Goal: Complete application form

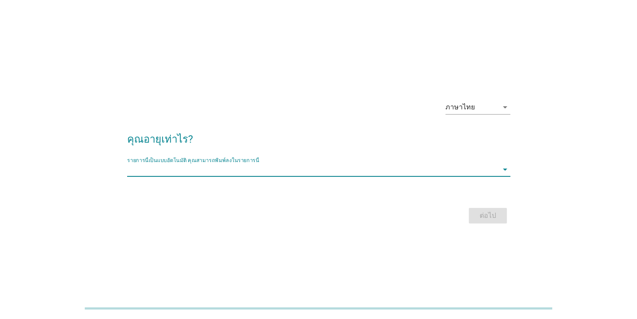
click at [315, 172] on input "รายการนี้เป็นแบบอัตโนมัติ คุณสามารถพิมพ์ลงในรายการนี้" at bounding box center [312, 170] width 371 height 14
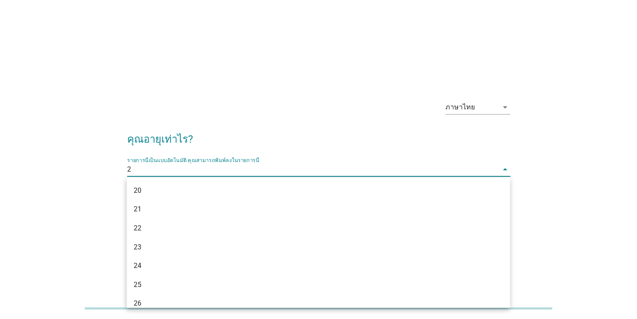
type input "29"
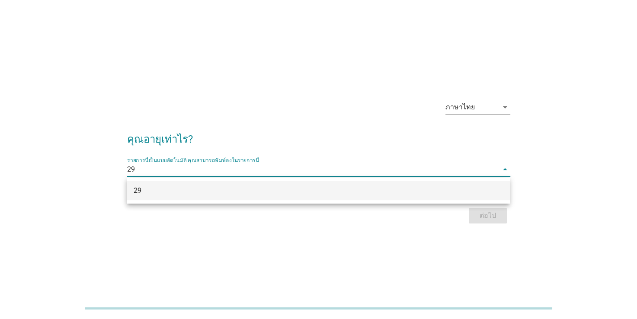
click at [320, 188] on div "29" at bounding box center [303, 190] width 338 height 10
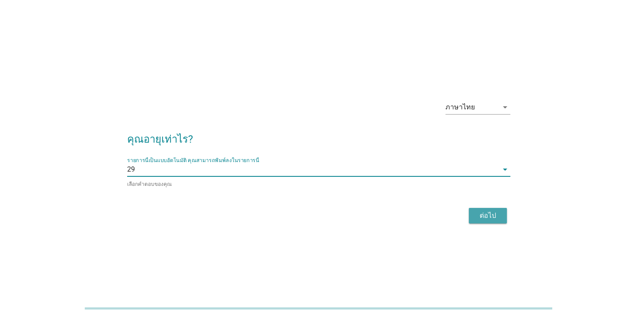
click at [480, 217] on div "ต่อไป" at bounding box center [487, 215] width 24 height 10
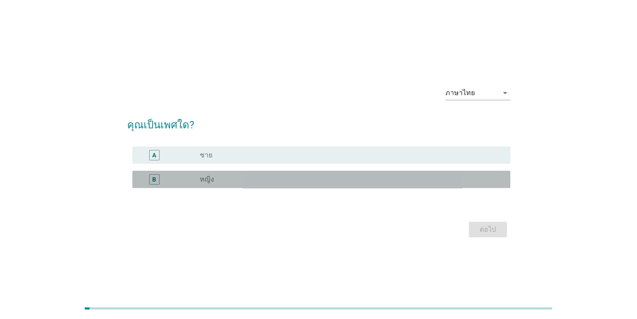
click at [439, 177] on div "radio_button_unchecked หญิง" at bounding box center [348, 179] width 296 height 9
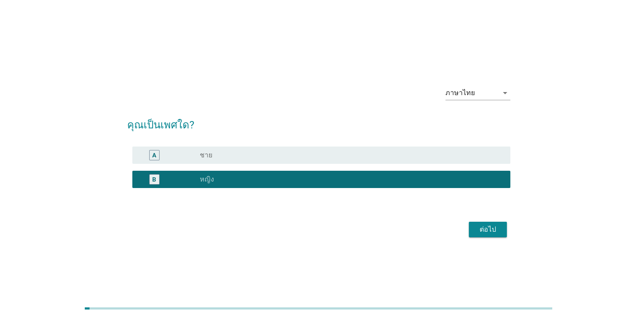
click at [479, 223] on button "ต่อไป" at bounding box center [487, 230] width 38 height 16
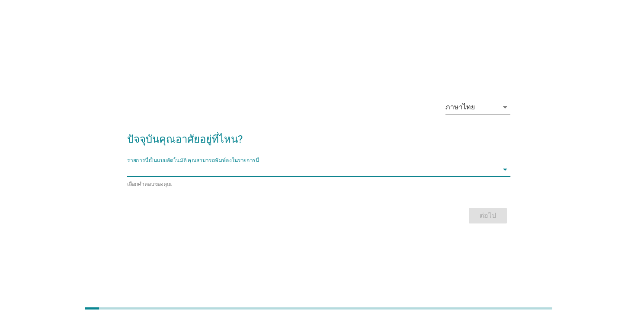
click at [433, 166] on input "รายการนี้เป็นแบบอัตโนมัติ คุณสามารถพิมพ์ลงในรายการนี้" at bounding box center [312, 170] width 371 height 14
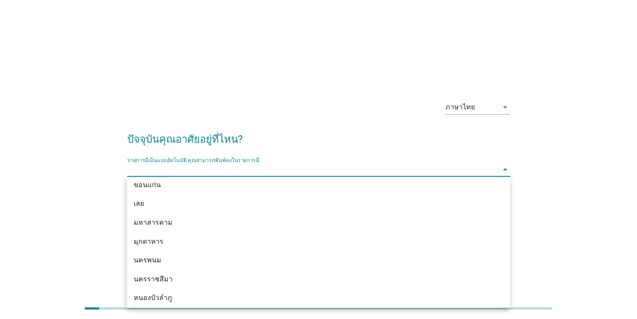
scroll to position [100, 0]
type input "ชล"
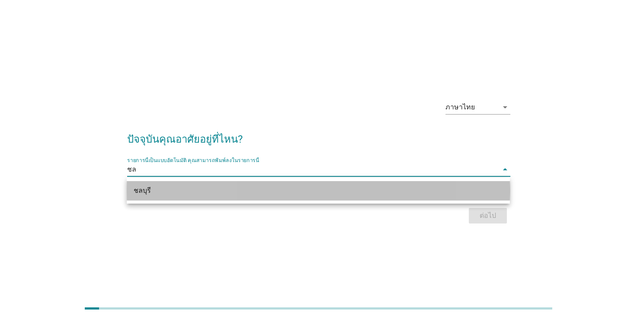
click at [325, 198] on div "ชลบุรี" at bounding box center [318, 190] width 383 height 19
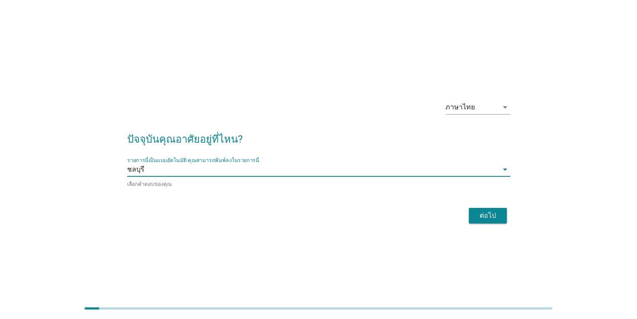
drag, startPoint x: 496, startPoint y: 223, endPoint x: 494, endPoint y: 217, distance: 6.3
click at [494, 217] on div "ต่อไป" at bounding box center [318, 215] width 383 height 21
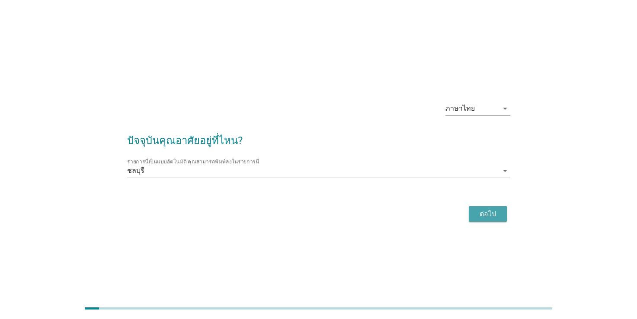
click at [494, 217] on div "ต่อไป" at bounding box center [487, 214] width 24 height 10
